Goal: Task Accomplishment & Management: Manage account settings

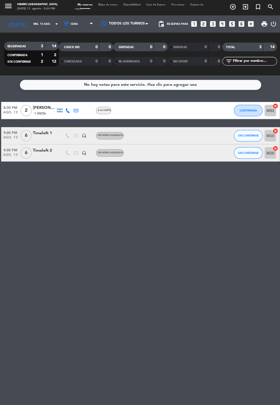
click at [31, 26] on input "mié. 13 ago." at bounding box center [49, 25] width 36 height 9
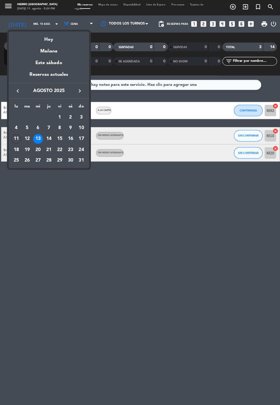
click at [27, 141] on div "12" at bounding box center [27, 140] width 10 height 10
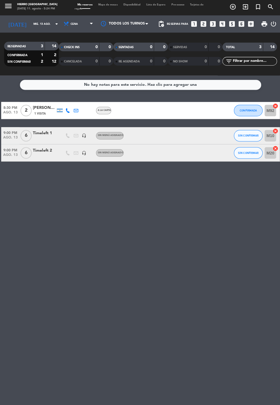
type input "mar. 12 ago."
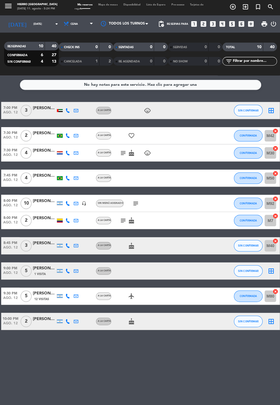
click at [41, 300] on span "12 Visitas" at bounding box center [41, 299] width 15 height 5
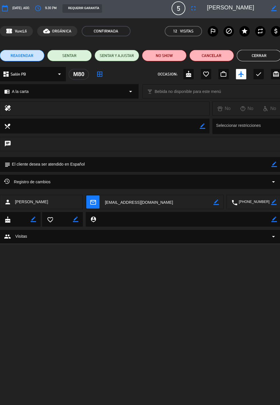
click at [274, 165] on icon "border_color" at bounding box center [272, 165] width 5 height 5
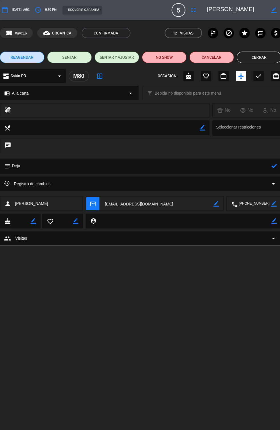
type textarea "Dejae"
type textarea "Dejar la M80"
click at [272, 166] on icon at bounding box center [272, 165] width 5 height 5
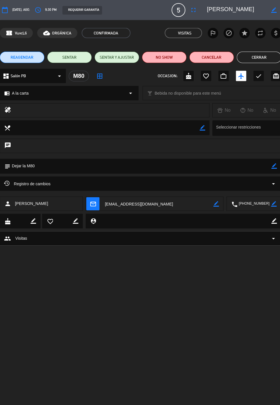
click at [265, 56] on button "Cerrar" at bounding box center [257, 56] width 44 height 11
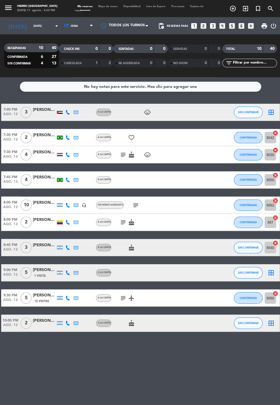
click at [268, 113] on icon "border_all" at bounding box center [269, 111] width 7 height 7
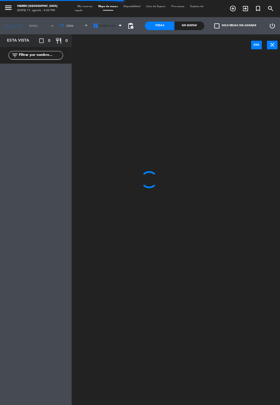
click at [100, 22] on span "Primer Piso" at bounding box center [108, 25] width 34 height 13
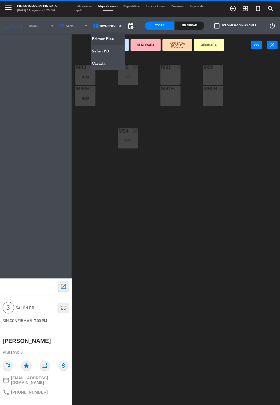
click at [112, 52] on ng-component "menu Hierro Palermo lunes 11. agosto - 5:25 PM Mis reservas Mapa de mesas Dispo…" at bounding box center [140, 202] width 280 height 405
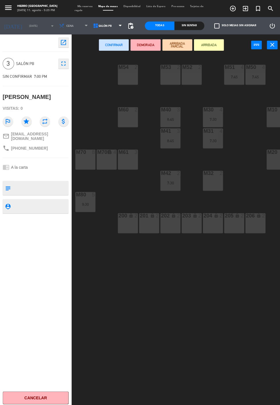
click at [93, 27] on icon at bounding box center [95, 26] width 6 height 6
click at [92, 38] on ng-component "menu Hierro Palermo lunes 11. agosto - 5:25 PM Mis reservas Mapa de mesas Dispo…" at bounding box center [140, 202] width 280 height 405
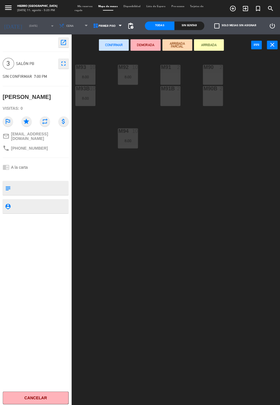
click at [80, 7] on span "Mis reservas" at bounding box center [84, 6] width 21 height 3
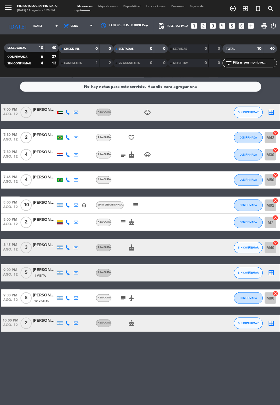
click at [123, 155] on icon "subject" at bounding box center [122, 154] width 7 height 7
click at [146, 113] on icon "child_care" at bounding box center [146, 111] width 7 height 7
click at [269, 109] on icon "border_all" at bounding box center [269, 111] width 7 height 7
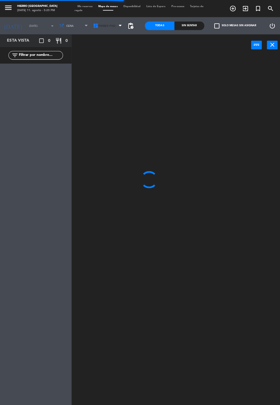
click at [103, 25] on span "Primer Piso" at bounding box center [106, 25] width 17 height 3
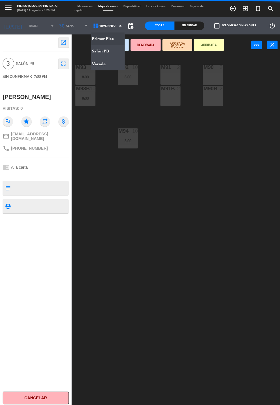
click at [110, 51] on ng-component "menu Hierro Palermo lunes 11. agosto - 5:25 PM Mis reservas Mapa de mesas Dispo…" at bounding box center [140, 202] width 280 height 405
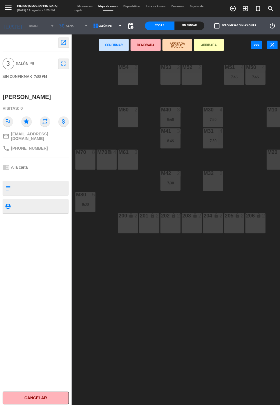
click at [131, 161] on div "M61 3" at bounding box center [127, 159] width 20 height 20
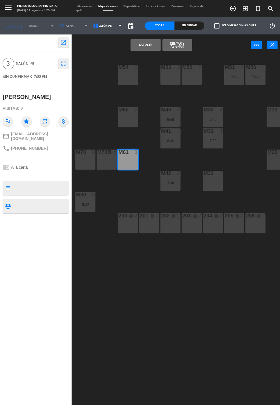
click at [149, 47] on button "Asignar" at bounding box center [145, 44] width 30 height 11
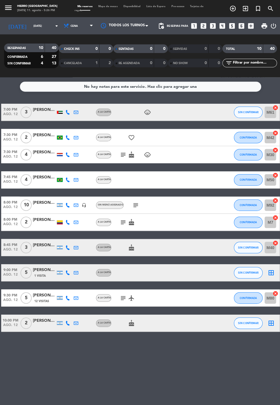
click at [42, 114] on div at bounding box center [44, 115] width 23 height 5
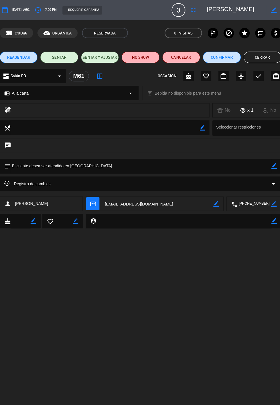
click at [272, 183] on icon "arrow_drop_down" at bounding box center [271, 182] width 7 height 7
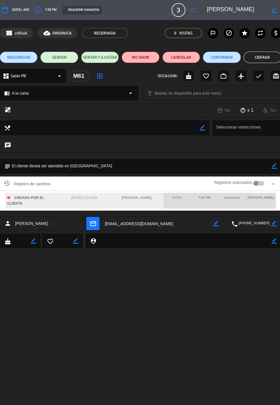
click at [265, 56] on button "Cerrar" at bounding box center [260, 56] width 37 height 11
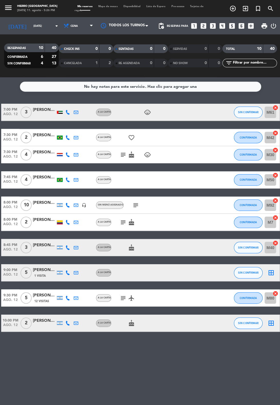
click at [271, 271] on icon "border_all" at bounding box center [269, 271] width 7 height 7
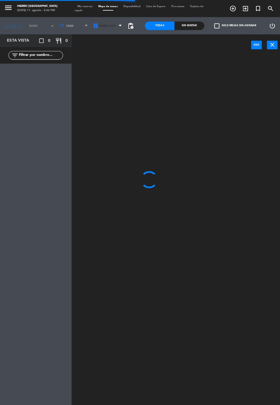
click at [105, 25] on span "Primer Piso" at bounding box center [106, 25] width 17 height 3
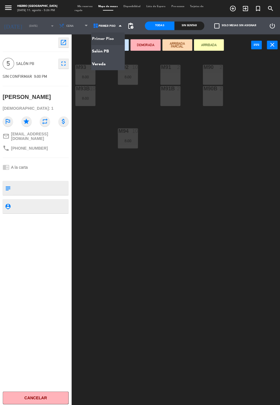
click at [115, 58] on ng-component "menu Hierro Palermo lunes 11. agosto - 5:26 PM Mis reservas Mapa de mesas Dispo…" at bounding box center [140, 202] width 280 height 405
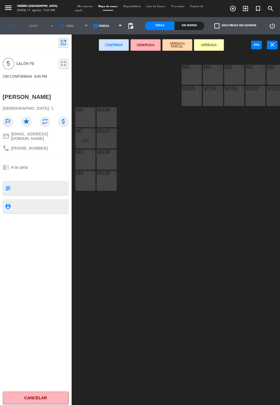
click at [102, 23] on span "Vereda" at bounding box center [108, 25] width 34 height 13
click at [110, 52] on ng-component "menu Hierro Palermo lunes 11. agosto - 5:26 PM Mis reservas Mapa de mesas Dispo…" at bounding box center [140, 202] width 280 height 405
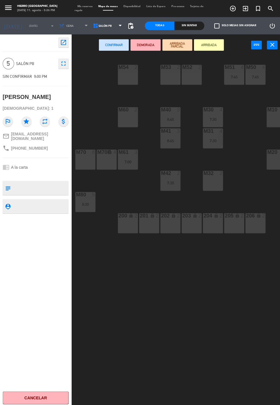
click at [274, 121] on div "M10 6" at bounding box center [275, 117] width 20 height 20
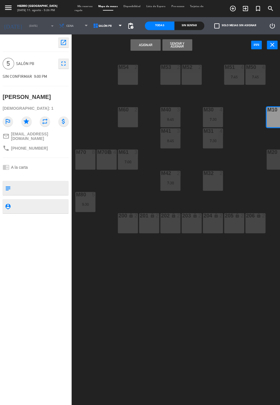
click at [144, 44] on button "Asignar" at bounding box center [145, 44] width 30 height 11
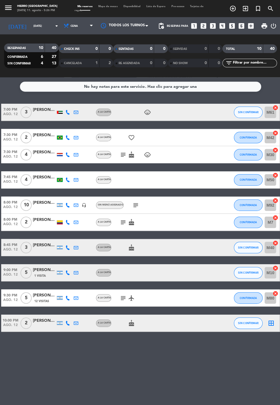
click at [271, 323] on icon "border_all" at bounding box center [269, 321] width 7 height 7
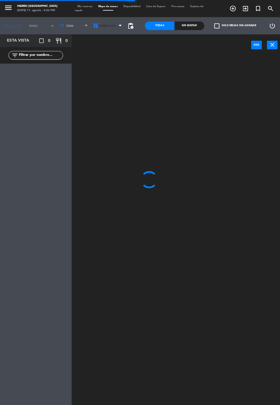
click at [102, 25] on span "Primer Piso" at bounding box center [106, 25] width 17 height 3
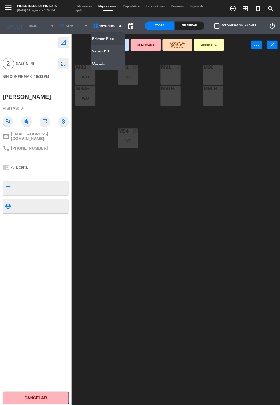
click at [114, 51] on ng-component "menu Hierro Palermo lunes 11. agosto - 5:26 PM Mis reservas Mapa de mesas Dispo…" at bounding box center [140, 202] width 280 height 405
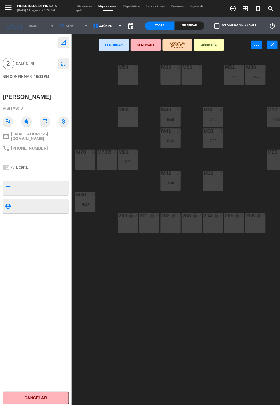
click at [166, 182] on div "7:30" at bounding box center [169, 182] width 20 height 4
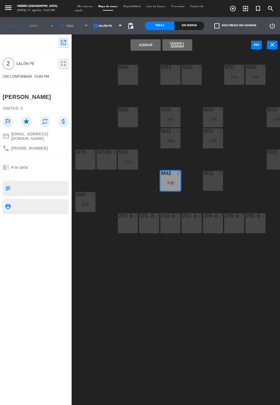
click at [141, 46] on button "Asignar" at bounding box center [145, 44] width 30 height 11
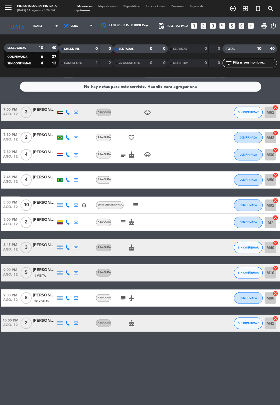
click at [124, 155] on icon "subject" at bounding box center [122, 154] width 7 height 7
click at [134, 206] on icon "subject" at bounding box center [134, 204] width 7 height 7
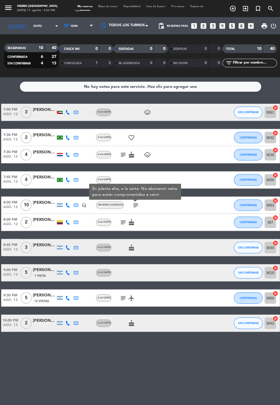
click at [122, 221] on icon "subject" at bounding box center [122, 221] width 7 height 7
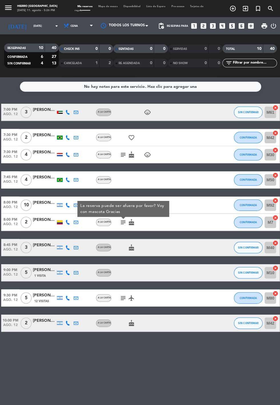
click at [122, 299] on icon "subject" at bounding box center [122, 296] width 7 height 7
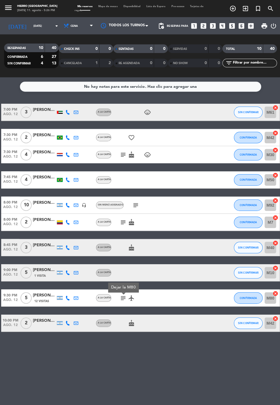
click at [136, 363] on div "No hay notas para este servicio. Haz clic para agregar una 7:00 PM ago. 12 3 Da…" at bounding box center [140, 241] width 280 height 328
click at [37, 25] on input "mar. 12 ago." at bounding box center [49, 25] width 36 height 9
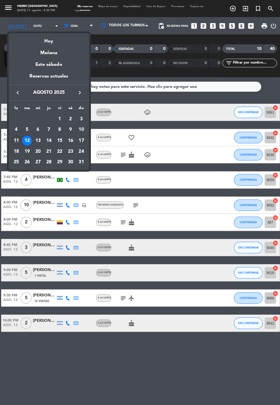
click at [49, 139] on div "14" at bounding box center [49, 140] width 10 height 10
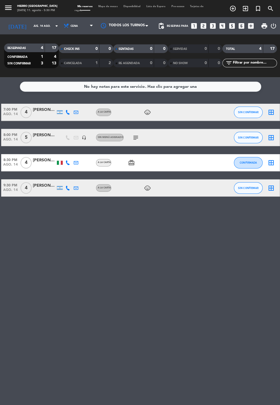
click at [31, 25] on input "jue. 14 ago." at bounding box center [49, 25] width 36 height 9
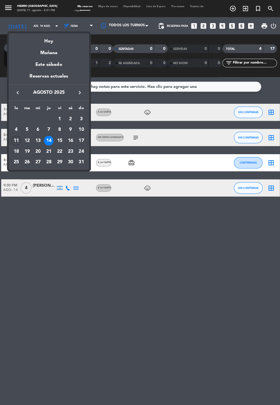
click at [60, 139] on div "15" at bounding box center [59, 140] width 10 height 10
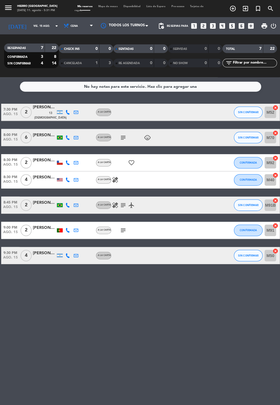
click at [35, 25] on input "vie. 15 ago." at bounding box center [49, 25] width 36 height 9
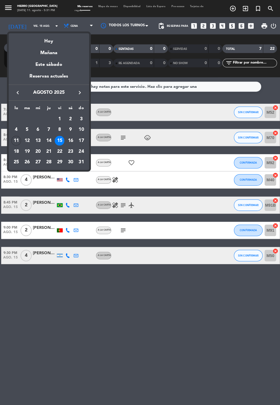
click at [72, 141] on div "16" at bounding box center [70, 140] width 10 height 10
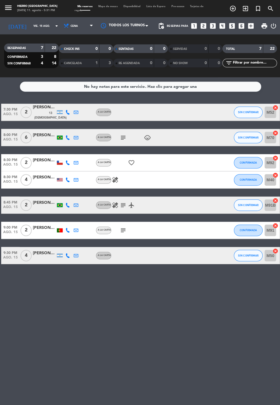
type input "sáb. 16 ago."
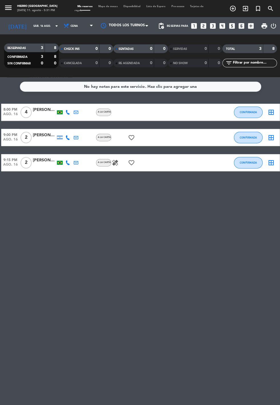
click at [271, 114] on icon "border_all" at bounding box center [269, 111] width 7 height 7
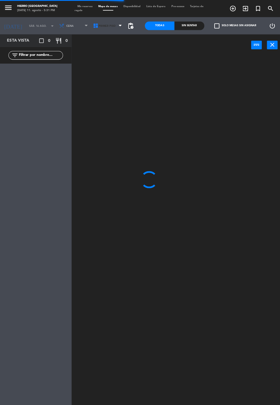
click at [107, 28] on span "Primer Piso" at bounding box center [108, 25] width 34 height 13
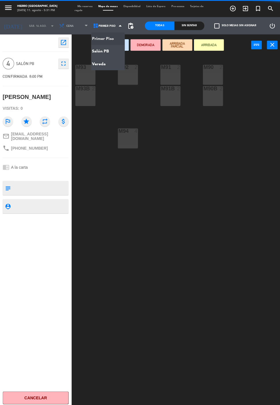
click at [112, 55] on ng-component "menu Hierro Palermo lunes 11. agosto - 5:31 PM Mis reservas Mapa de mesas Dispo…" at bounding box center [140, 202] width 280 height 405
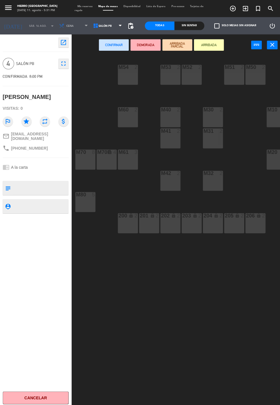
click at [171, 116] on div "M40 2" at bounding box center [169, 117] width 20 height 20
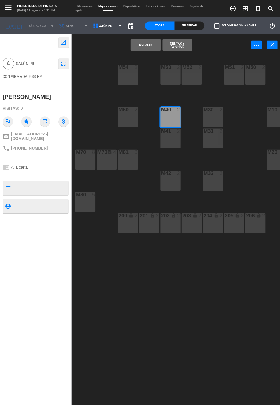
click at [167, 146] on div "M41 2" at bounding box center [169, 138] width 20 height 20
click at [141, 45] on button "Asignar" at bounding box center [145, 44] width 30 height 11
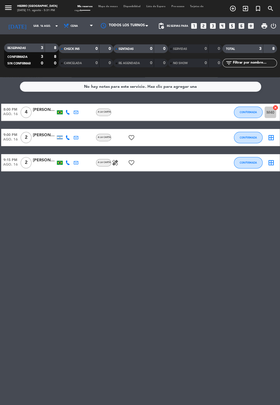
click at [270, 137] on icon "border_all" at bounding box center [269, 136] width 7 height 7
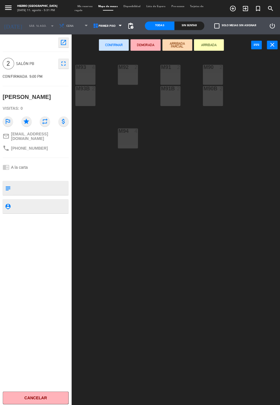
click at [177, 99] on div "M91B 2" at bounding box center [169, 96] width 20 height 20
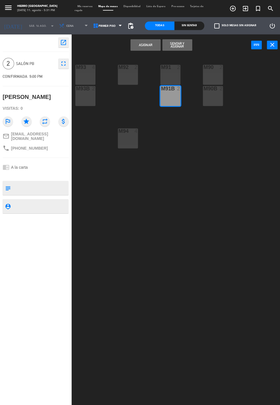
click at [143, 45] on button "Asignar" at bounding box center [145, 44] width 30 height 11
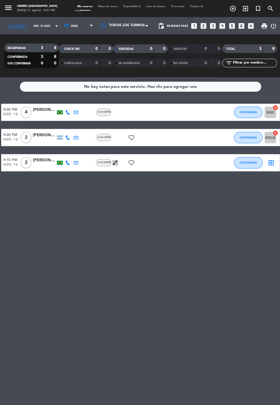
click at [271, 162] on icon "border_all" at bounding box center [269, 162] width 7 height 7
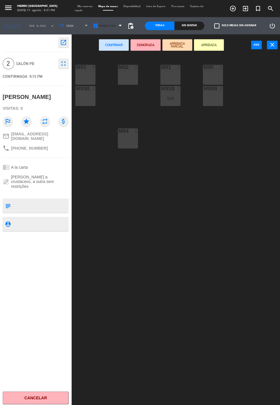
click at [101, 25] on span "Primer Piso" at bounding box center [106, 25] width 17 height 3
click at [113, 52] on ng-component "menu Hierro Palermo lunes 11. agosto - 5:31 PM Mis reservas Mapa de mesas Dispo…" at bounding box center [140, 202] width 280 height 405
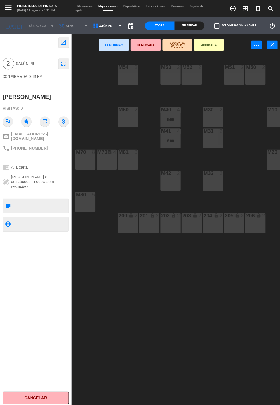
click at [215, 183] on div "M32 2" at bounding box center [212, 180] width 20 height 20
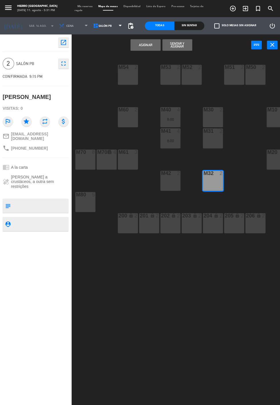
click at [143, 50] on button "Asignar" at bounding box center [145, 44] width 30 height 11
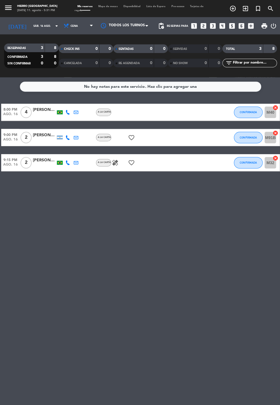
click at [42, 28] on input "sáb. 16 ago." at bounding box center [49, 25] width 36 height 9
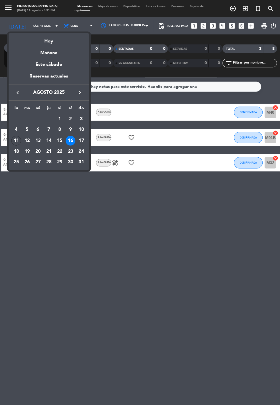
click at [85, 140] on div "17" at bounding box center [81, 140] width 10 height 10
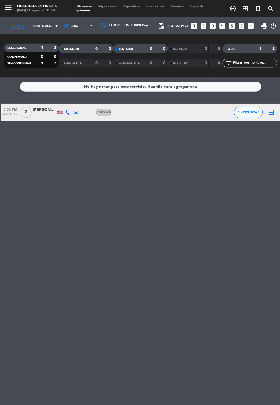
click at [32, 29] on input "dom. 17 ago." at bounding box center [49, 25] width 36 height 9
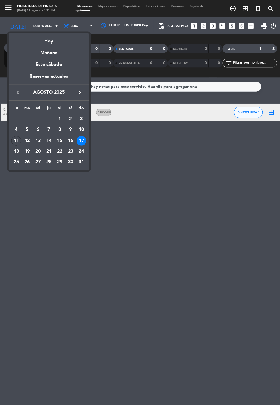
click at [55, 42] on div "Hoy" at bounding box center [49, 39] width 80 height 12
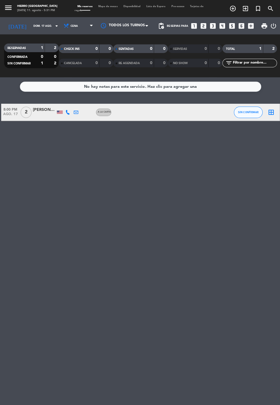
type input "lun. 11 ago."
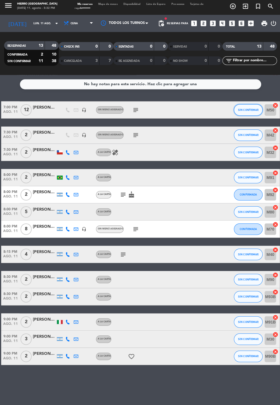
click at [242, 112] on span "SIN CONFIRMAR" at bounding box center [247, 111] width 20 height 3
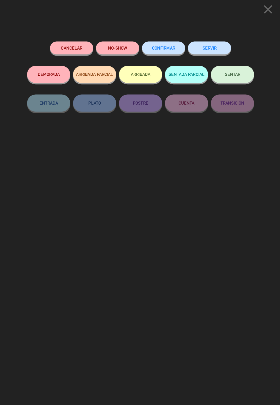
click at [169, 48] on button "CONFIRMAR" at bounding box center [162, 50] width 43 height 13
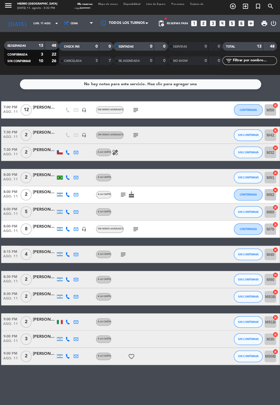
click at [125, 252] on icon "subject" at bounding box center [122, 255] width 7 height 7
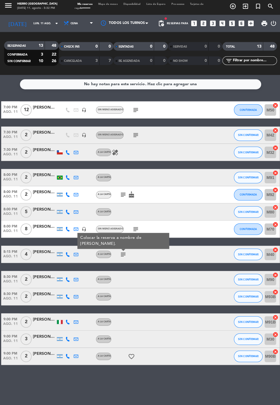
click at [42, 258] on div at bounding box center [44, 258] width 23 height 5
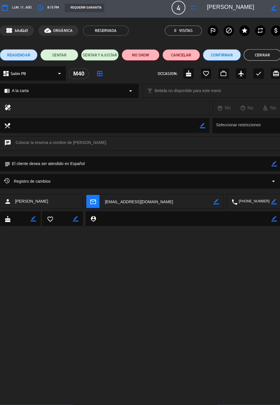
click at [275, 10] on icon "border_color" at bounding box center [272, 9] width 5 height 5
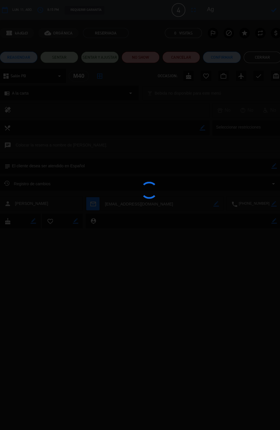
type textarea "A"
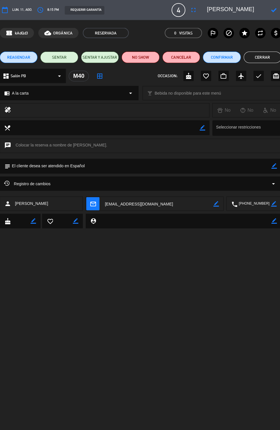
type textarea "[PERSON_NAME]"
click at [272, 11] on icon at bounding box center [272, 9] width 5 height 5
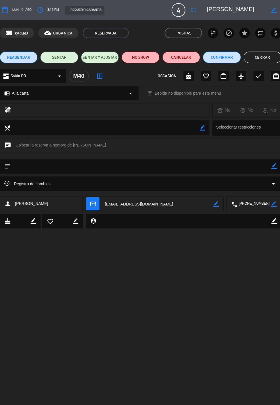
click at [258, 62] on button "Cerrar" at bounding box center [260, 56] width 37 height 11
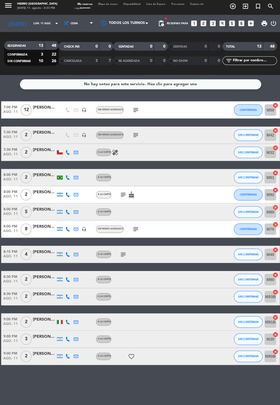
click at [137, 137] on icon "subject" at bounding box center [134, 136] width 7 height 7
click at [246, 141] on button "SIN CONFIRMAR" at bounding box center [246, 136] width 29 height 11
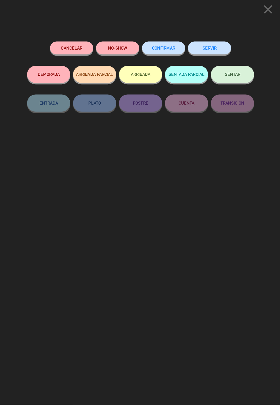
click at [174, 55] on button "CONFIRMAR" at bounding box center [162, 50] width 43 height 13
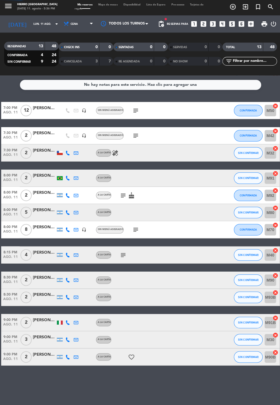
scroll to position [1, 0]
click at [244, 259] on button "SIN CONFIRMAR" at bounding box center [246, 255] width 29 height 11
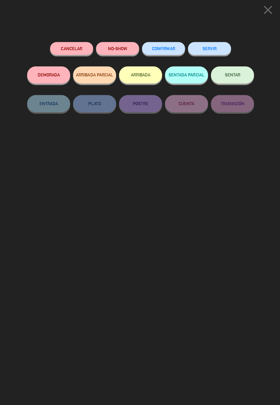
click at [172, 44] on div "CONFIRMAR" at bounding box center [162, 56] width 43 height 24
click at [170, 54] on button "CONFIRMAR" at bounding box center [162, 50] width 43 height 13
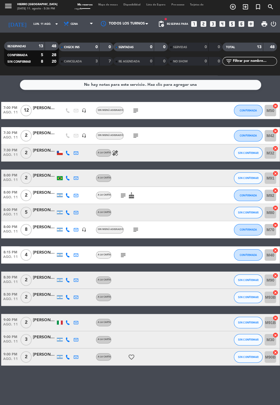
click at [128, 197] on icon "cake" at bounding box center [130, 196] width 7 height 7
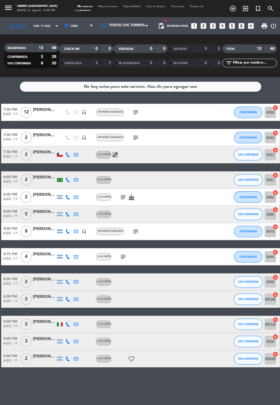
click at [136, 133] on icon "subject" at bounding box center [134, 136] width 7 height 7
click at [67, 213] on icon at bounding box center [67, 213] width 5 height 5
click at [80, 205] on span at bounding box center [80, 204] width 5 height 5
click at [66, 338] on icon at bounding box center [67, 340] width 5 height 5
click at [80, 331] on span at bounding box center [82, 331] width 5 height 5
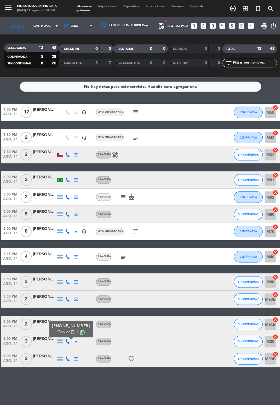
click at [80, 331] on span at bounding box center [82, 331] width 5 height 5
click at [134, 139] on icon "subject" at bounding box center [134, 136] width 7 height 7
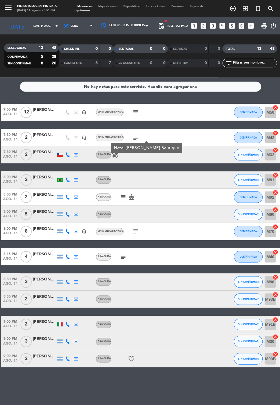
click at [111, 7] on span "Mapa de mesas" at bounding box center [107, 6] width 25 height 3
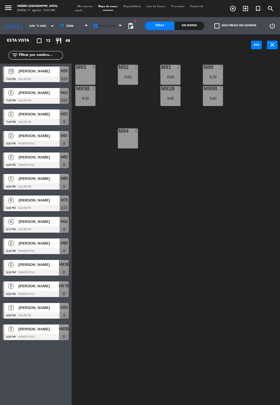
click at [105, 25] on span "Primer Piso" at bounding box center [106, 25] width 17 height 3
click at [106, 38] on ng-component "menu Hierro [PERSON_NAME] [DATE] 11. agosto - 5:52 PM Mis reservas Mapa de mesa…" at bounding box center [140, 202] width 280 height 405
click at [100, 25] on span "Primer Piso" at bounding box center [106, 25] width 17 height 3
click at [110, 53] on ng-component "menu Hierro [PERSON_NAME] [DATE] 11. agosto - 5:52 PM Mis reservas Mapa de mesa…" at bounding box center [140, 202] width 280 height 405
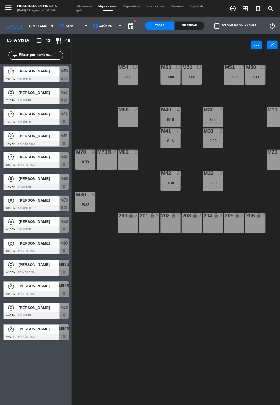
click at [90, 6] on span "Mis reservas" at bounding box center [84, 6] width 21 height 3
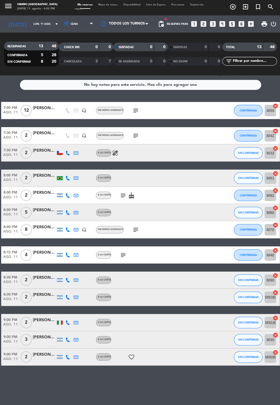
click at [106, 7] on span "Mapa de mesas" at bounding box center [107, 6] width 25 height 3
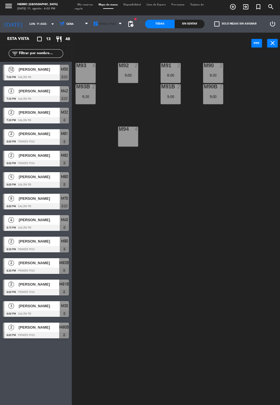
click at [102, 26] on span "Primer Piso" at bounding box center [106, 25] width 17 height 3
click at [98, 49] on ng-component "menu Hierro [PERSON_NAME] [DATE] 11. agosto - 6:02 PM Mis reservas Mapa de mesa…" at bounding box center [140, 202] width 280 height 405
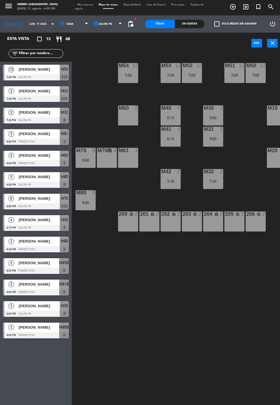
click at [102, 25] on span "Salón PB" at bounding box center [104, 25] width 13 height 3
click at [99, 39] on ng-component "menu Hierro [PERSON_NAME] [DATE] 11. agosto - 6:05 PM Mis reservas Mapa de mesa…" at bounding box center [140, 202] width 280 height 405
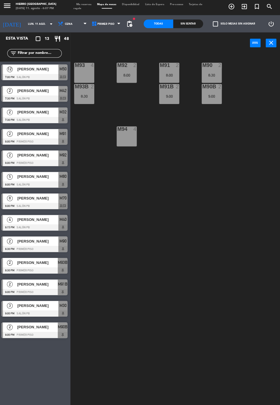
click at [47, 369] on div "Esta vista crop_square 13 restaurant 48 filter_list 12 Edu [PERSON_NAME] 7:00 P…" at bounding box center [35, 219] width 71 height 371
click at [90, 5] on span "Mis reservas" at bounding box center [84, 6] width 21 height 3
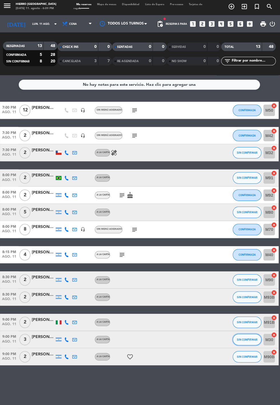
click at [250, 339] on span "SIN CONFIRMAR" at bounding box center [247, 339] width 20 height 3
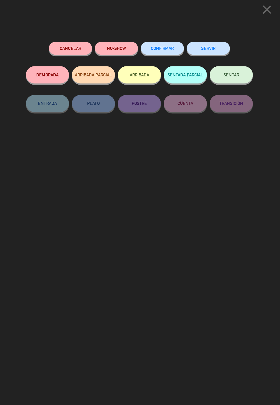
click at [162, 45] on button "CONFIRMAR" at bounding box center [162, 50] width 43 height 13
